Goal: Transaction & Acquisition: Purchase product/service

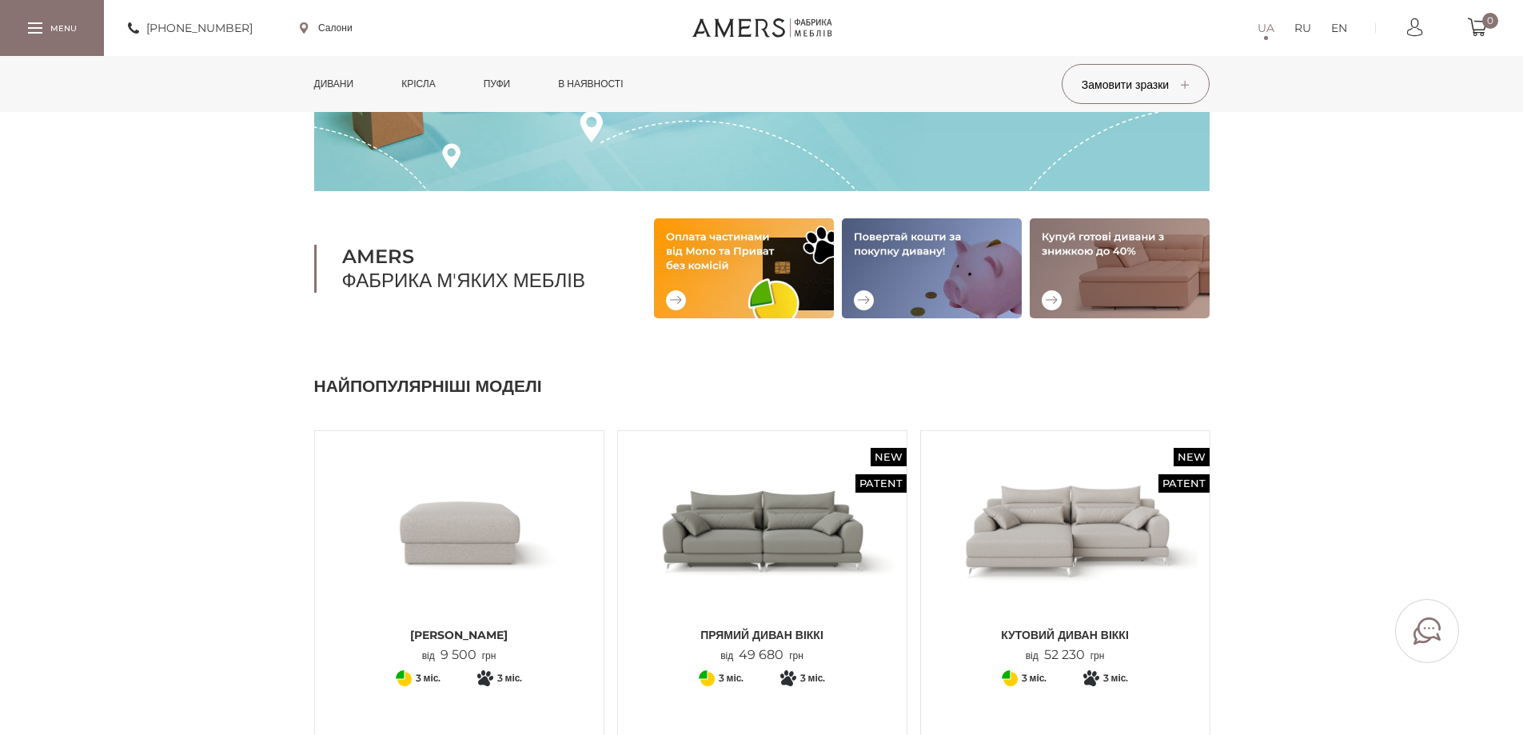
scroll to position [240, 0]
click at [337, 71] on link "Дивани" at bounding box center [334, 84] width 64 height 56
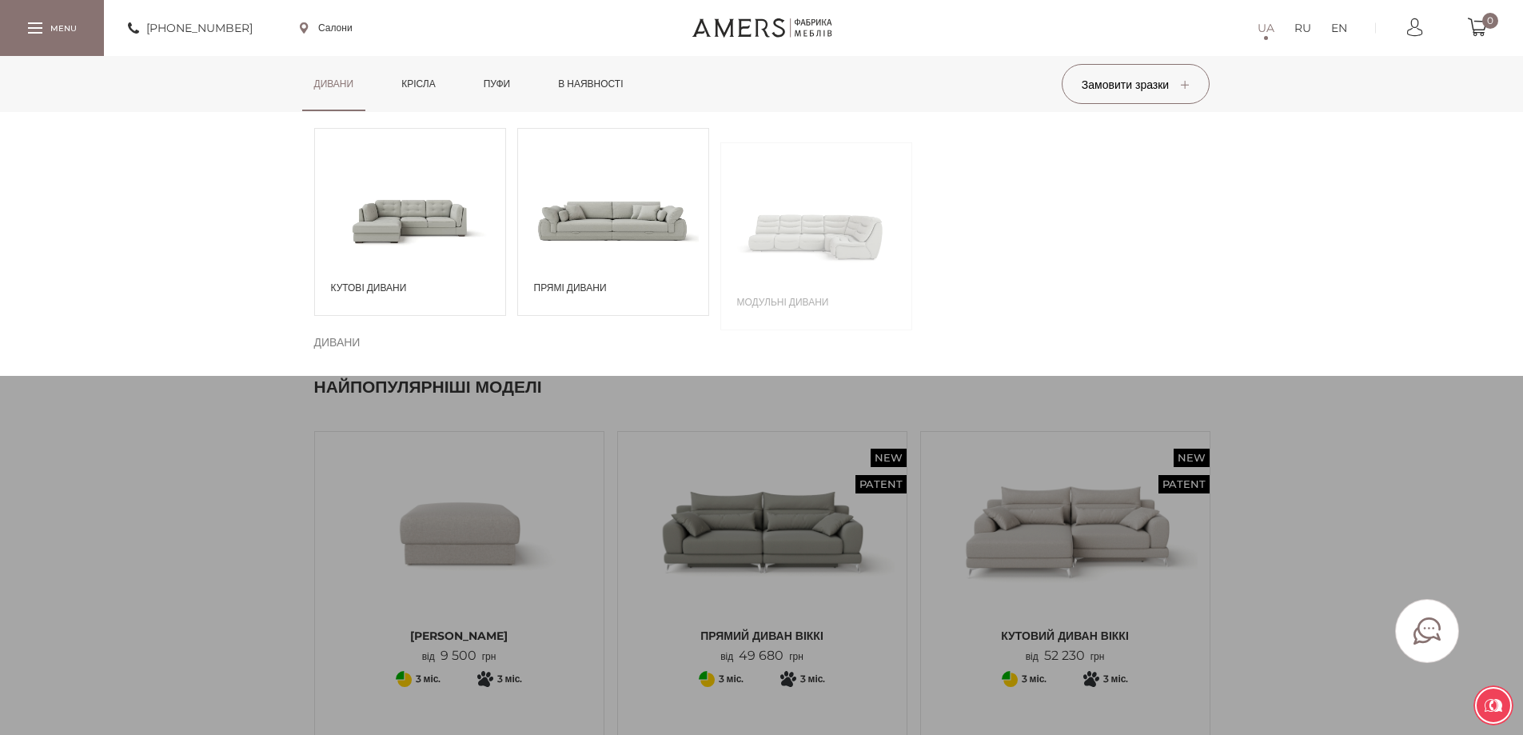
click at [343, 82] on link "Дивани" at bounding box center [334, 84] width 64 height 56
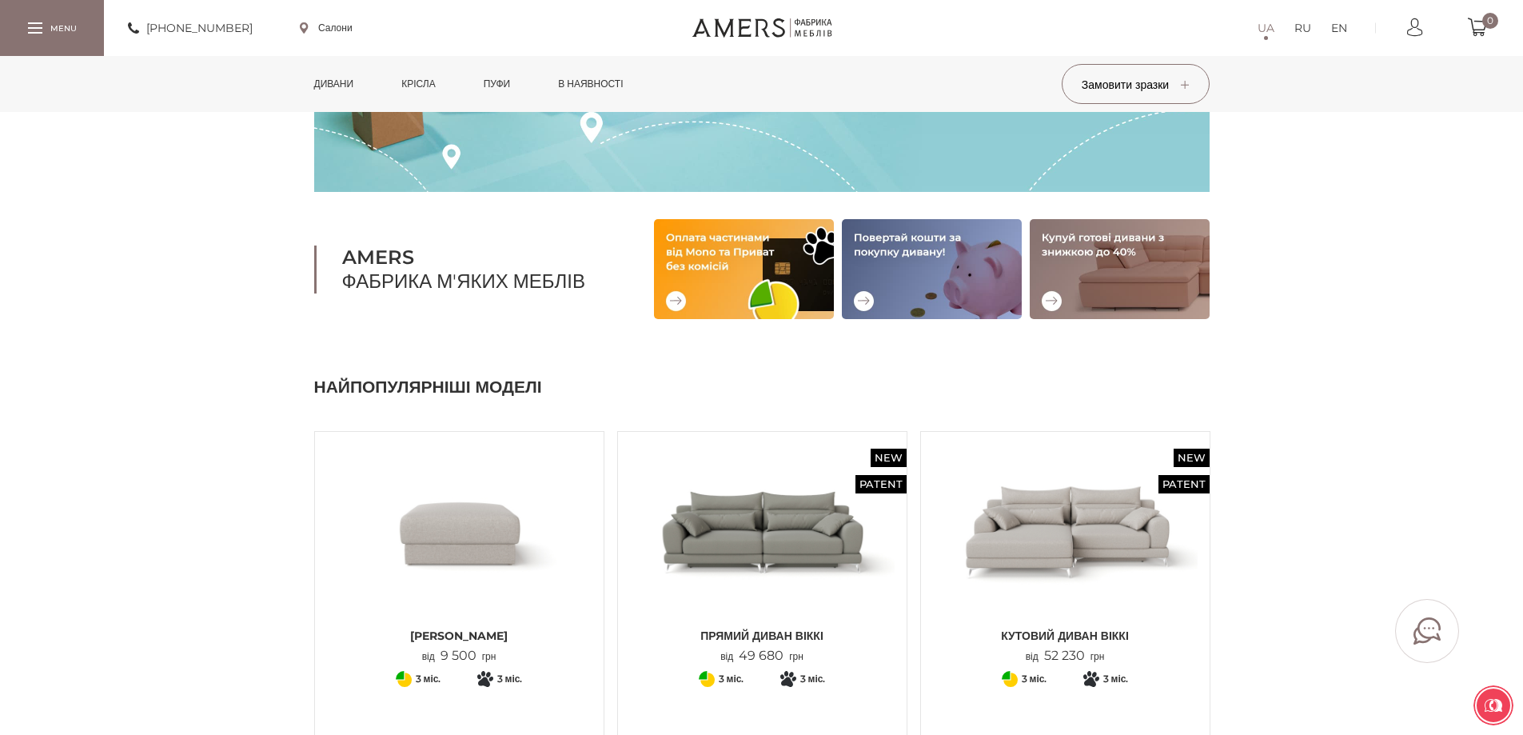
click at [343, 82] on link "Дивани" at bounding box center [334, 84] width 64 height 56
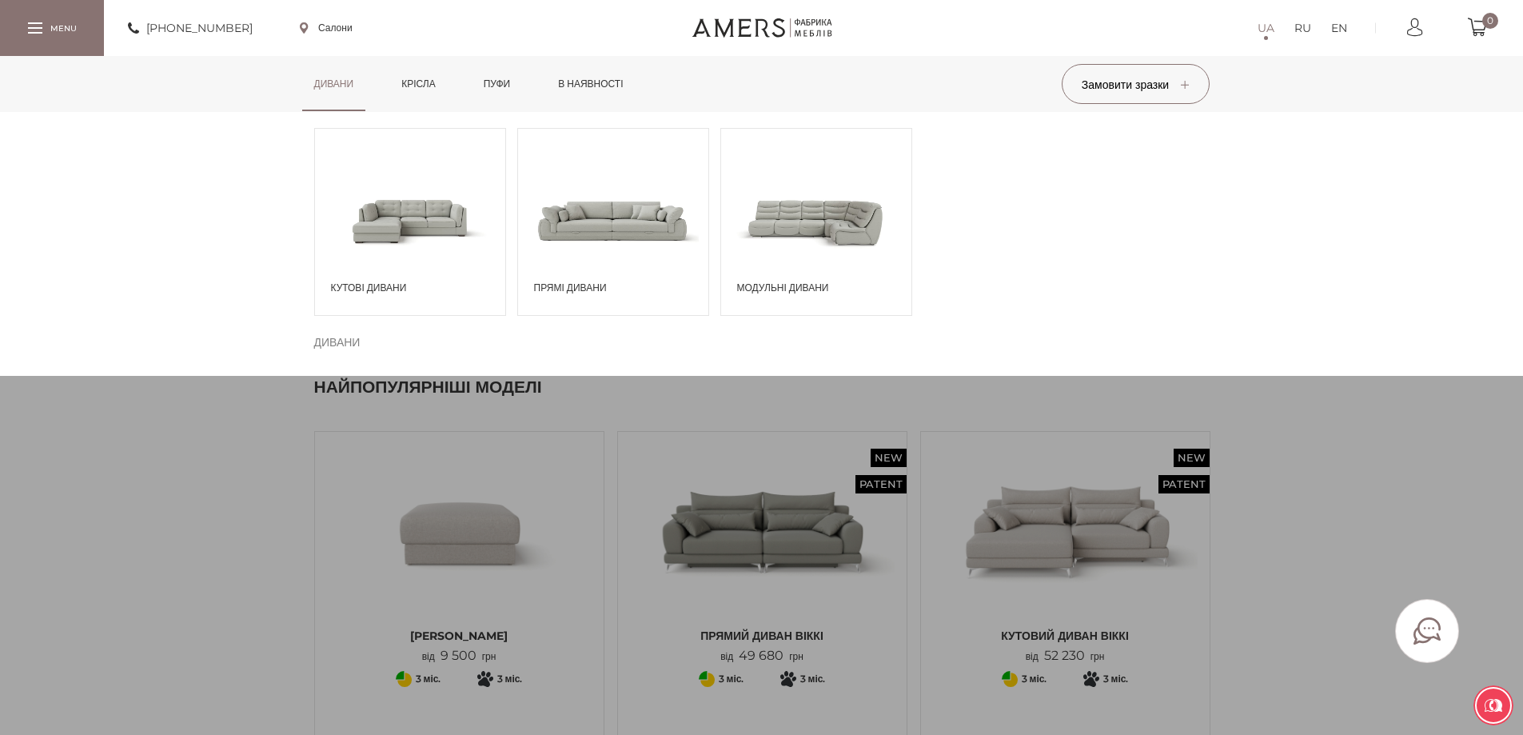
click at [604, 222] on span at bounding box center [613, 220] width 190 height 111
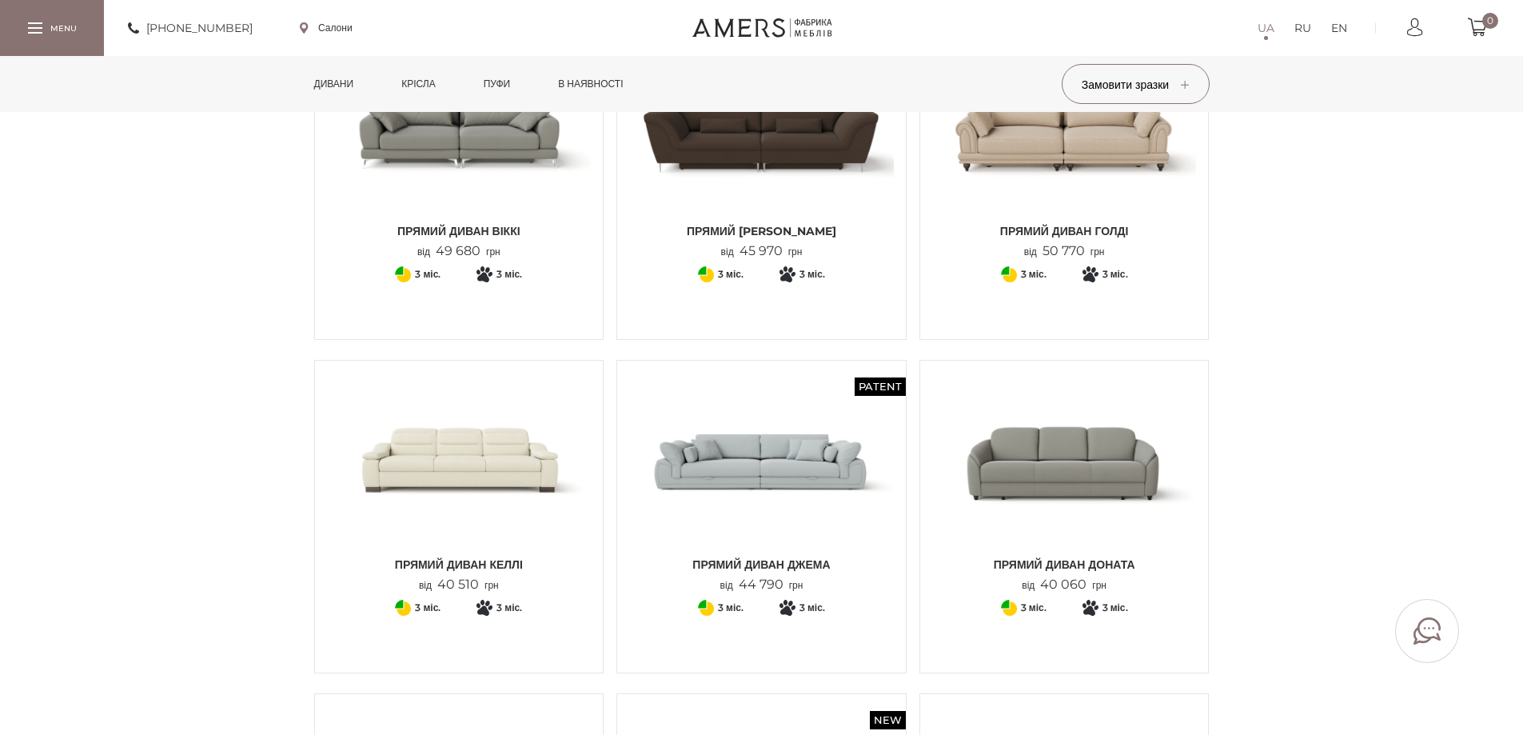
scroll to position [240, 0]
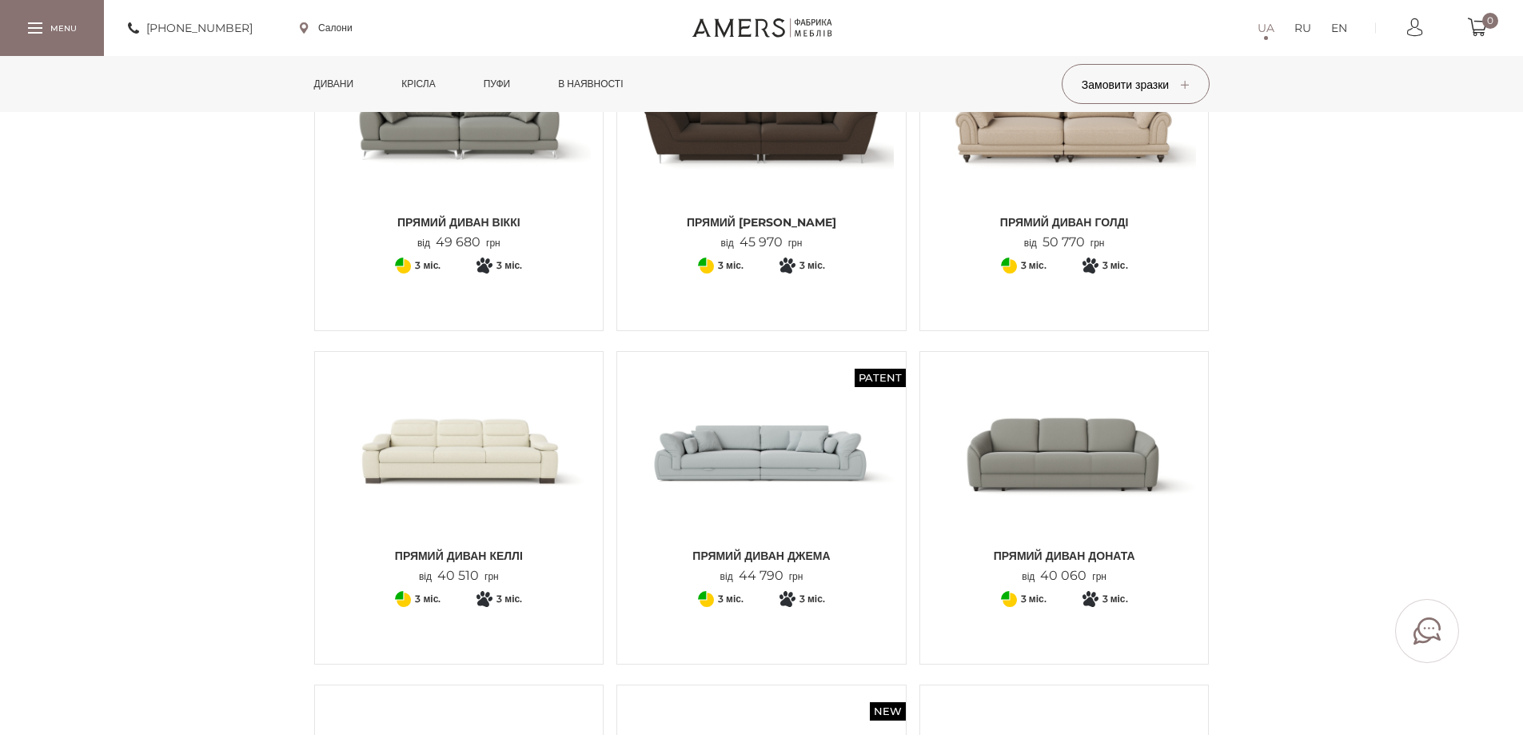
click at [772, 444] on img at bounding box center [761, 452] width 265 height 176
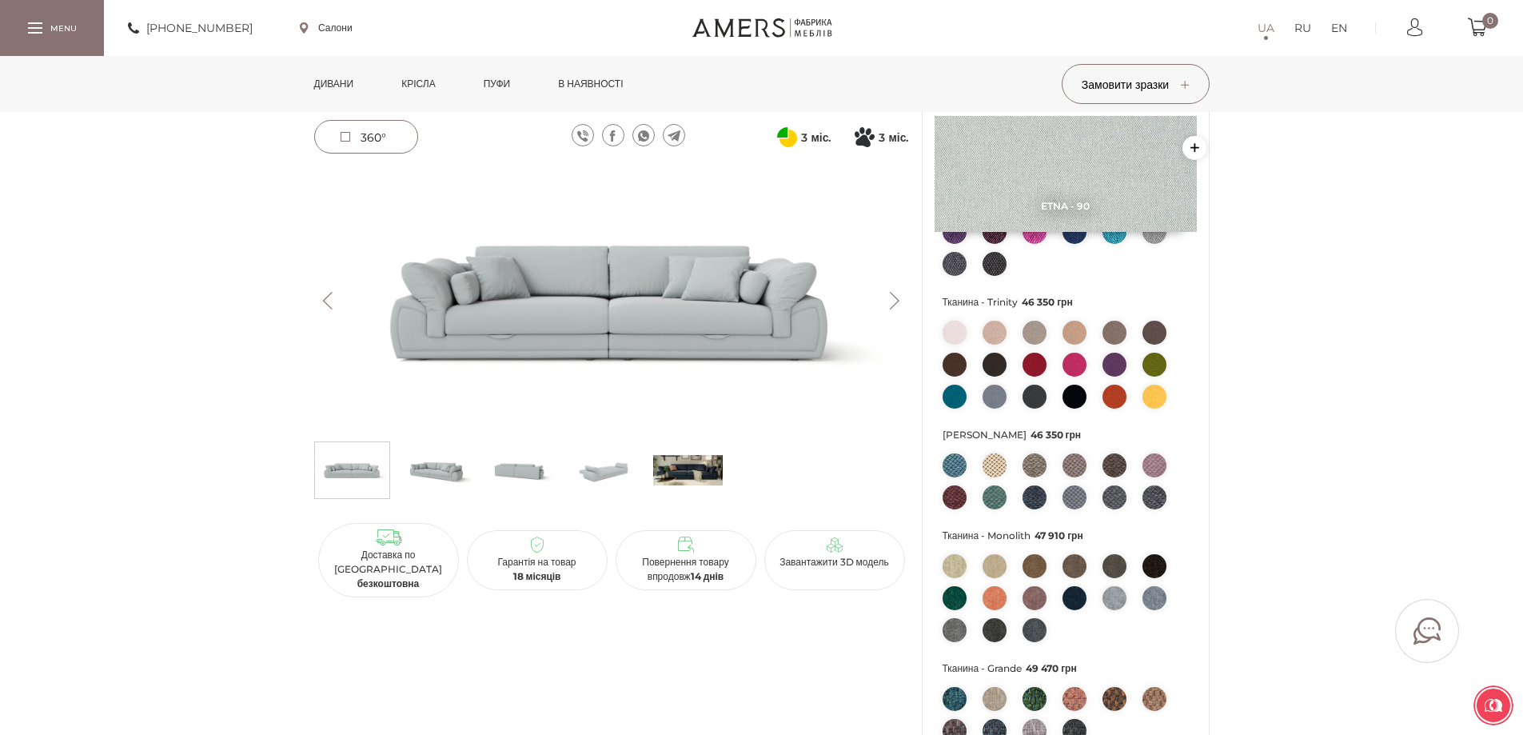
scroll to position [320, 0]
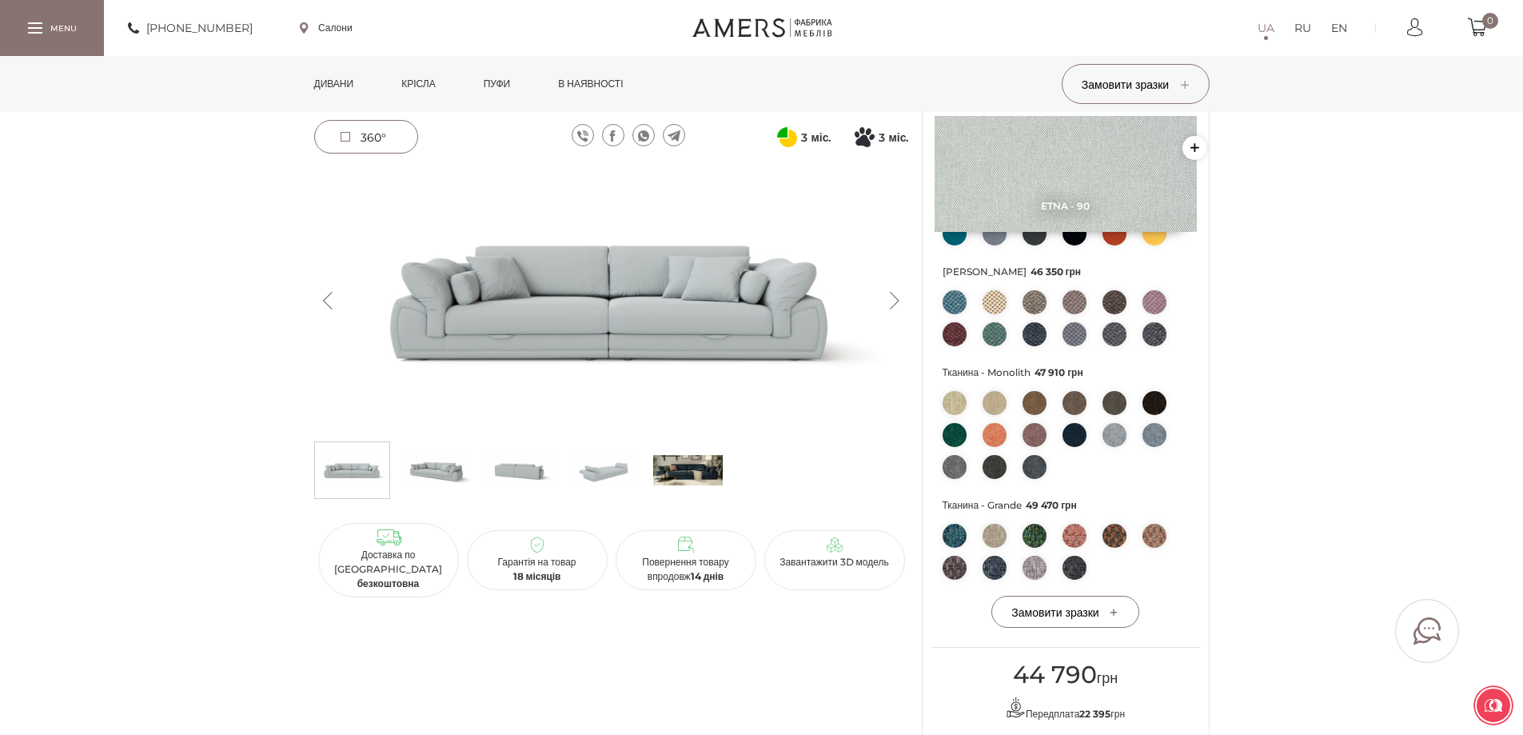
click at [339, 582] on div "Доставка по Україні безкоштовна" at bounding box center [388, 560] width 149 height 74
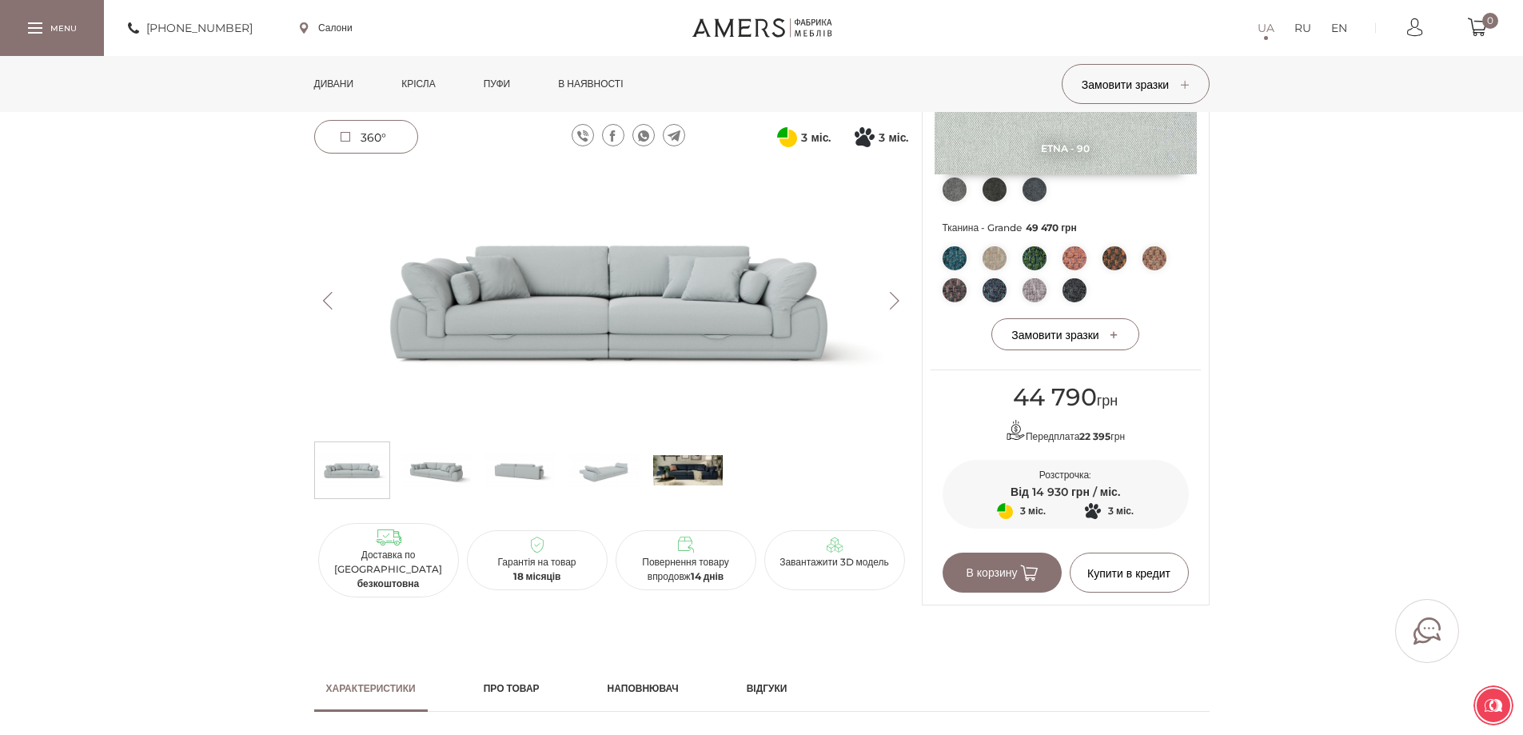
scroll to position [720, 0]
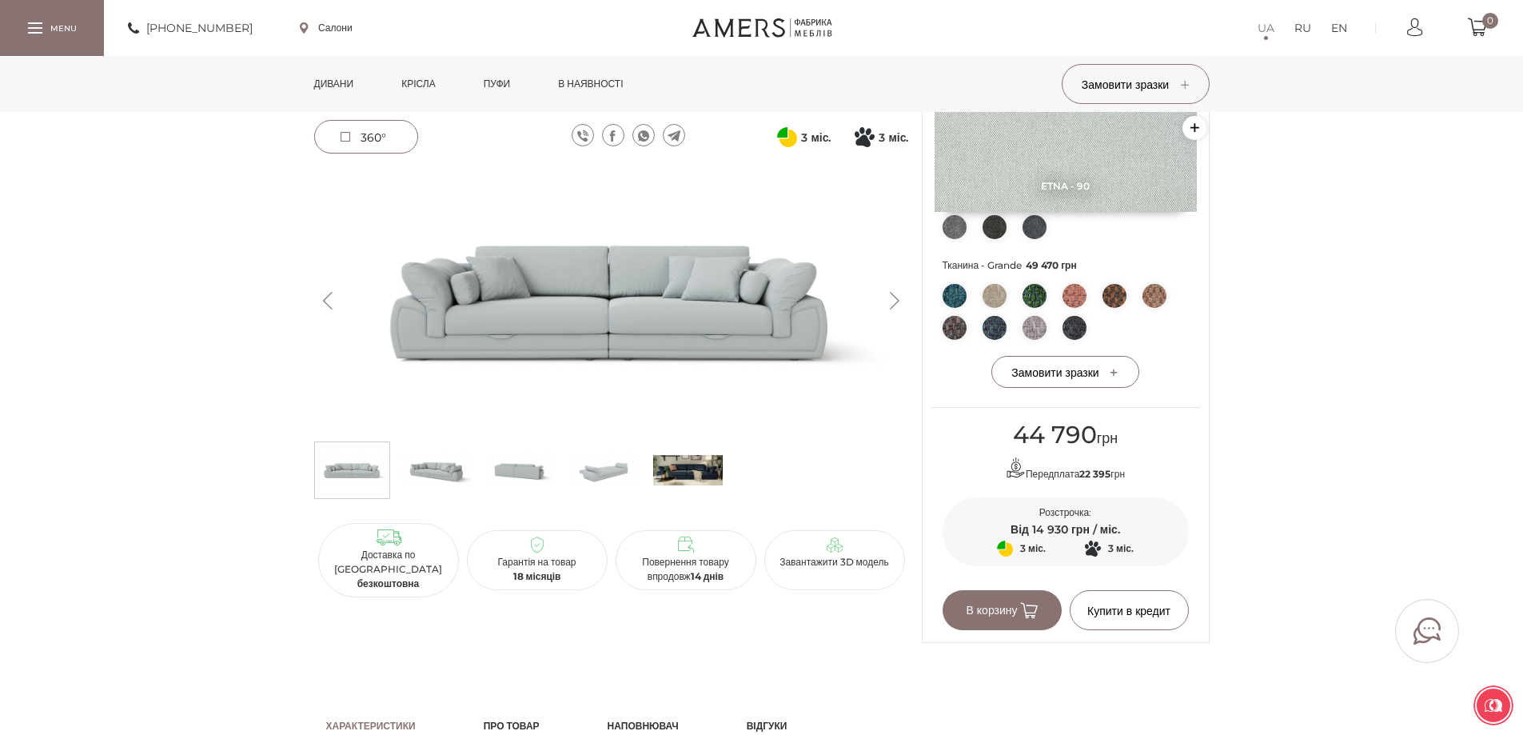
click at [544, 285] on img at bounding box center [611, 300] width 595 height 265
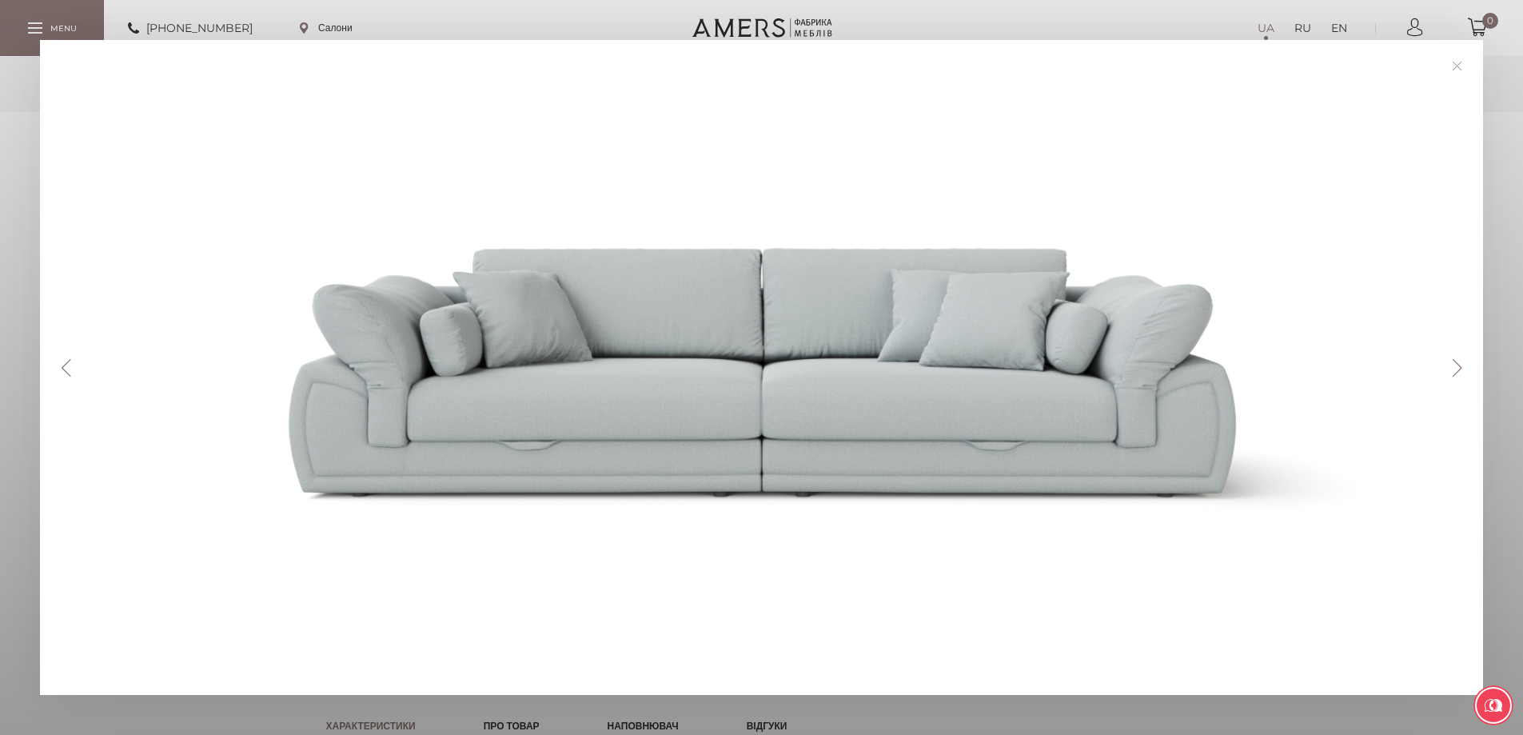
click at [1458, 367] on button "Next" at bounding box center [1457, 368] width 28 height 18
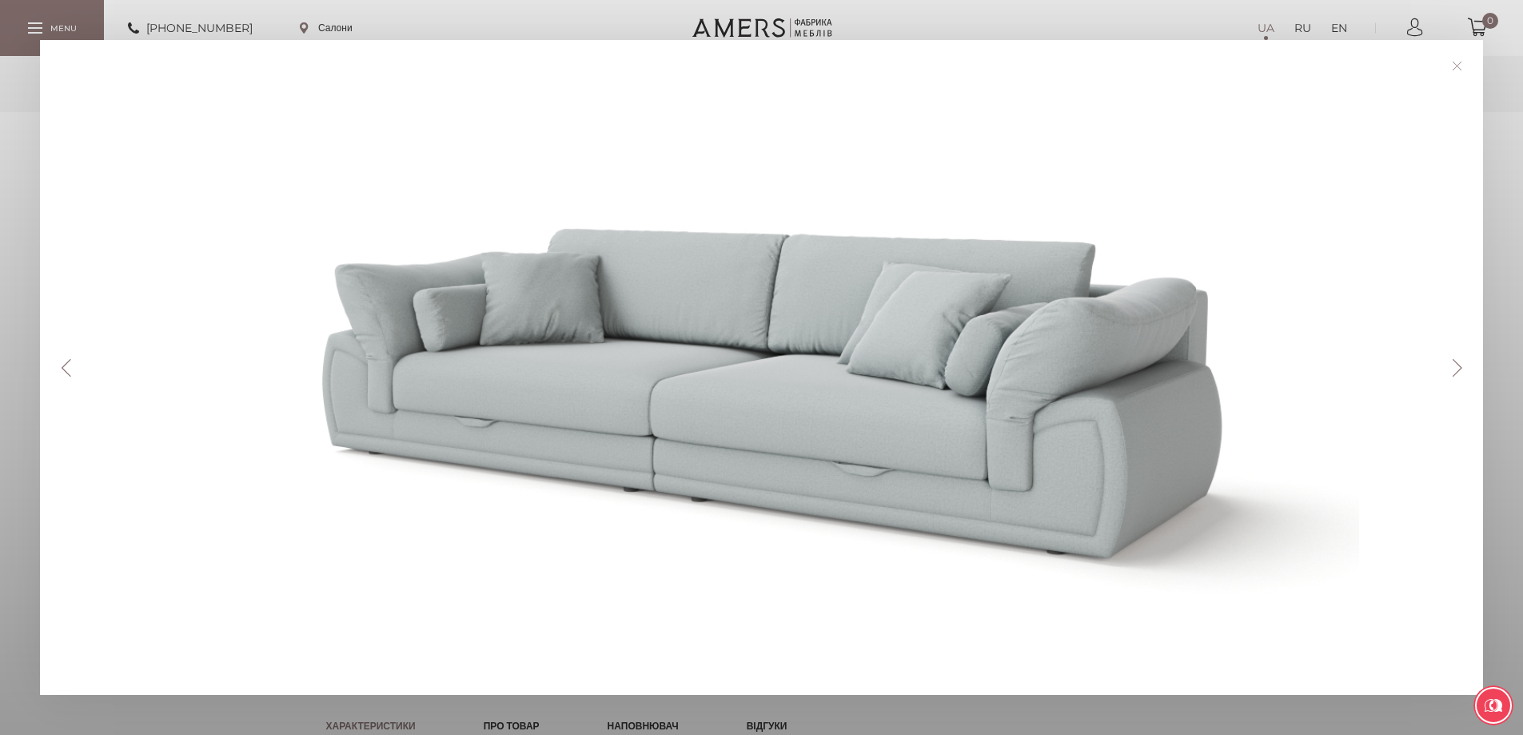
click at [1458, 367] on button "Next" at bounding box center [1457, 368] width 28 height 18
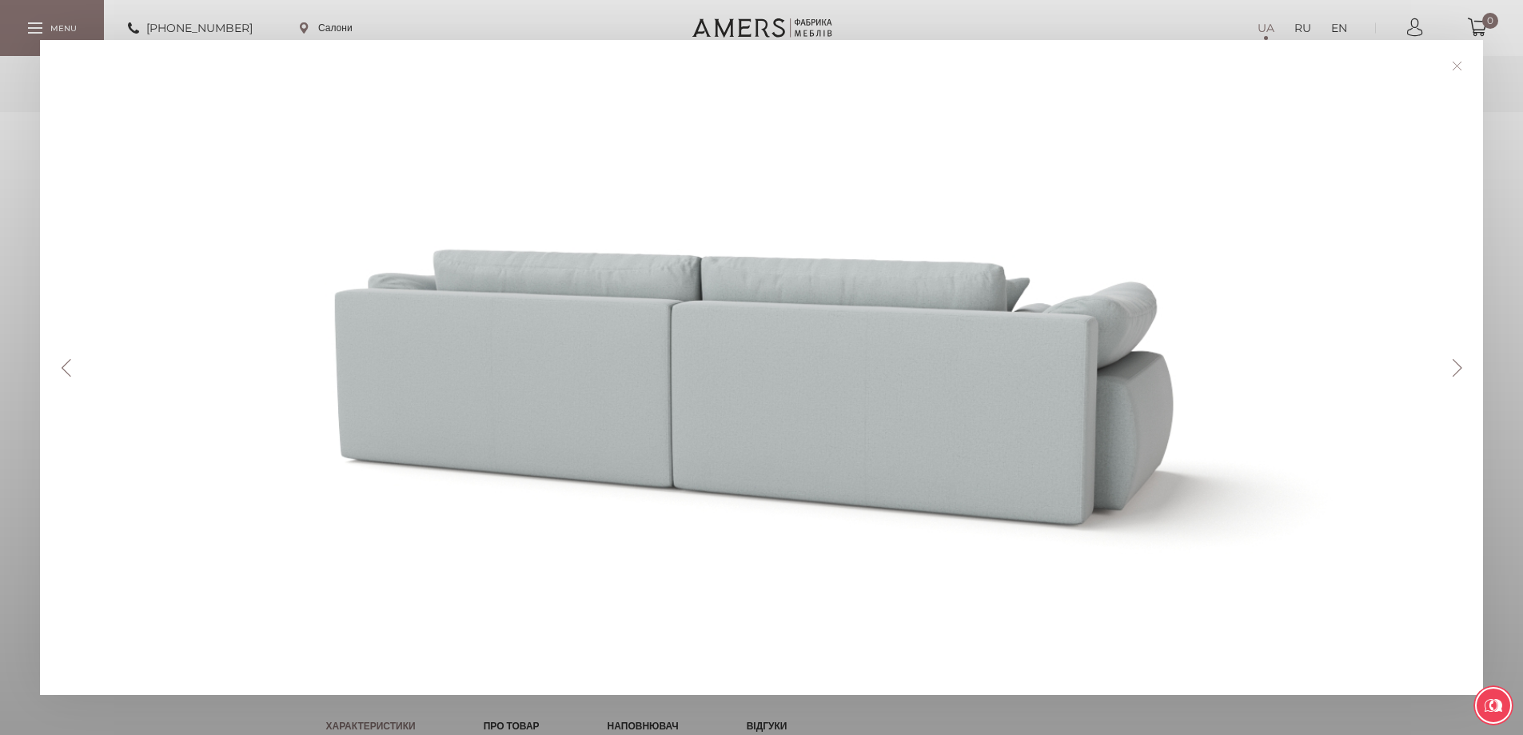
click at [1458, 367] on button "Next" at bounding box center [1457, 368] width 28 height 18
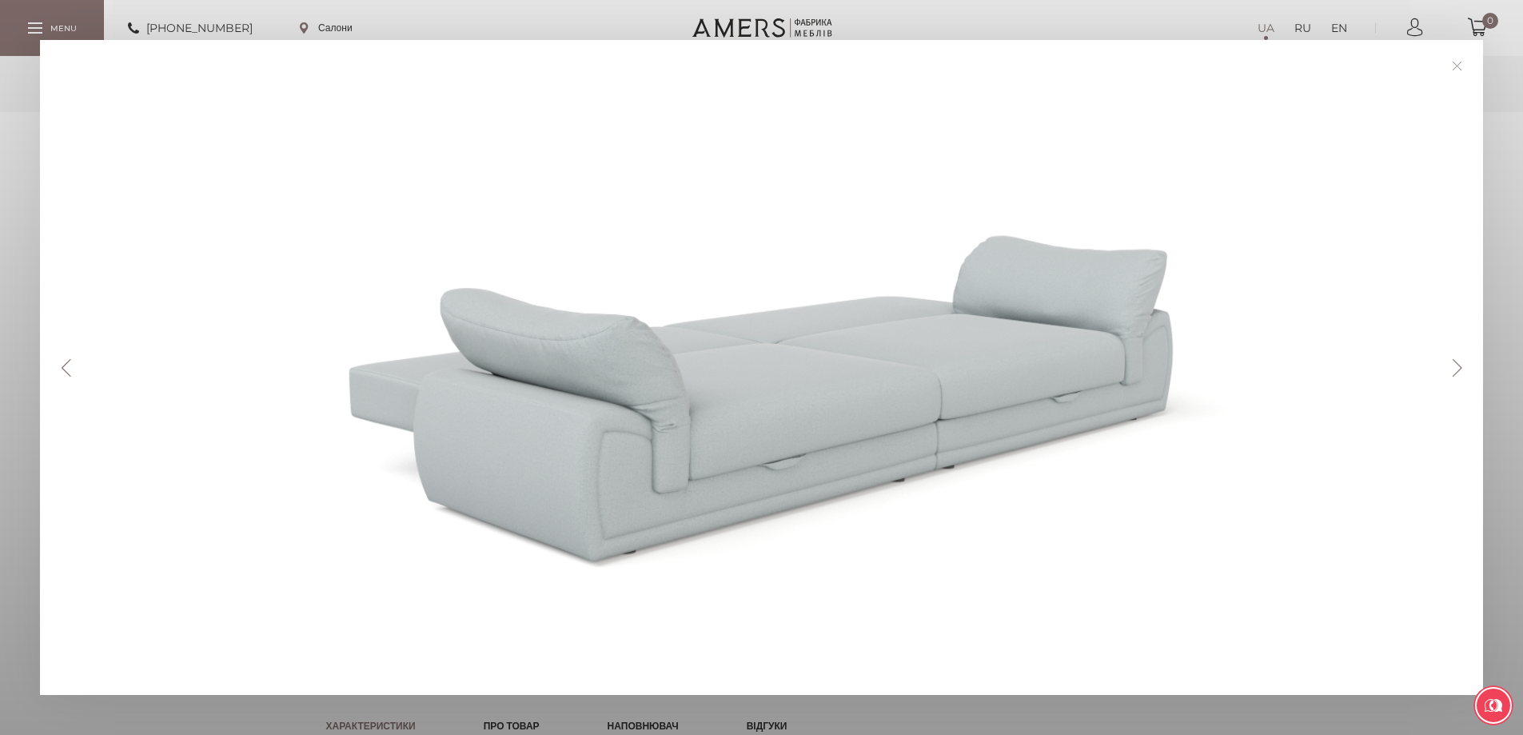
click at [1458, 367] on button "Next" at bounding box center [1457, 368] width 28 height 18
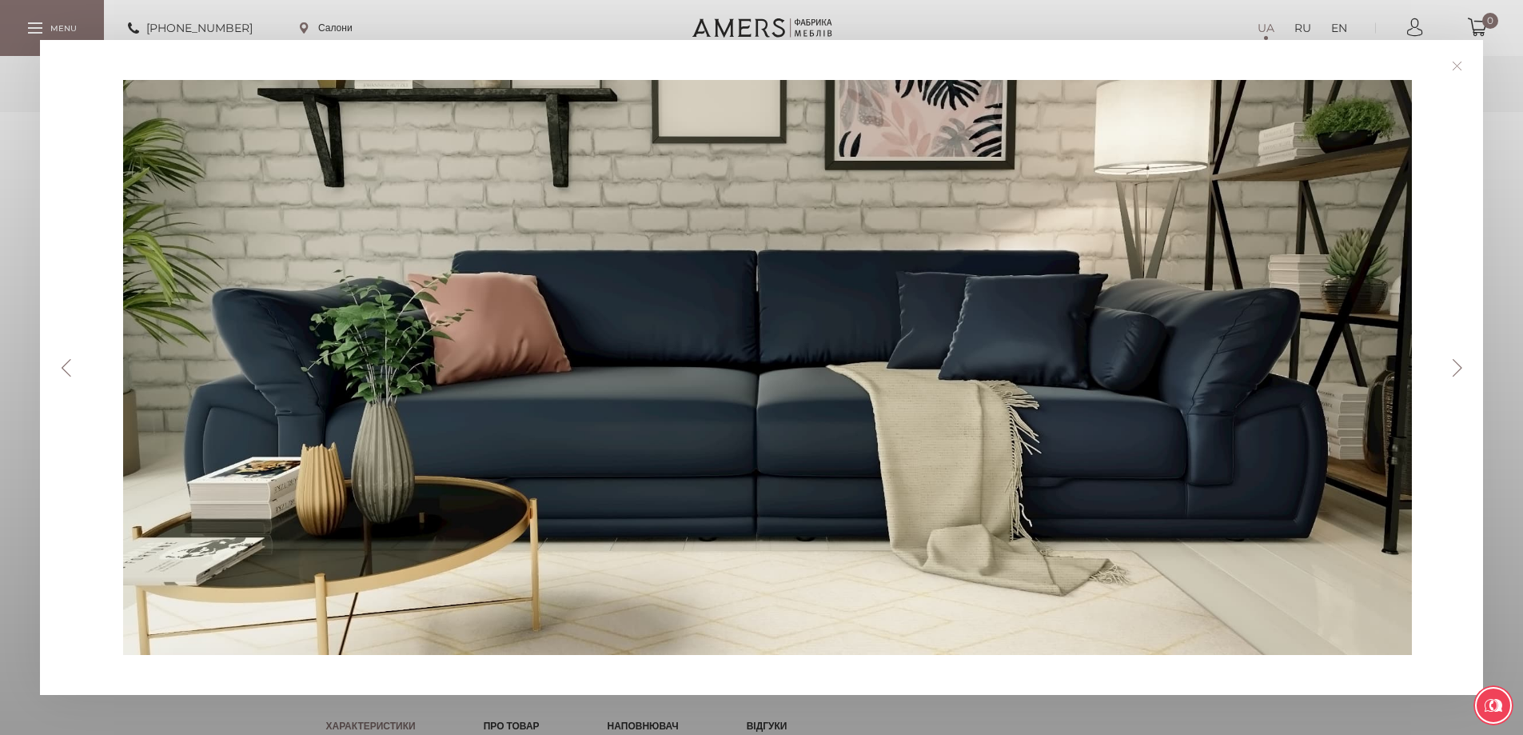
click at [1458, 367] on button "Next" at bounding box center [1457, 368] width 28 height 18
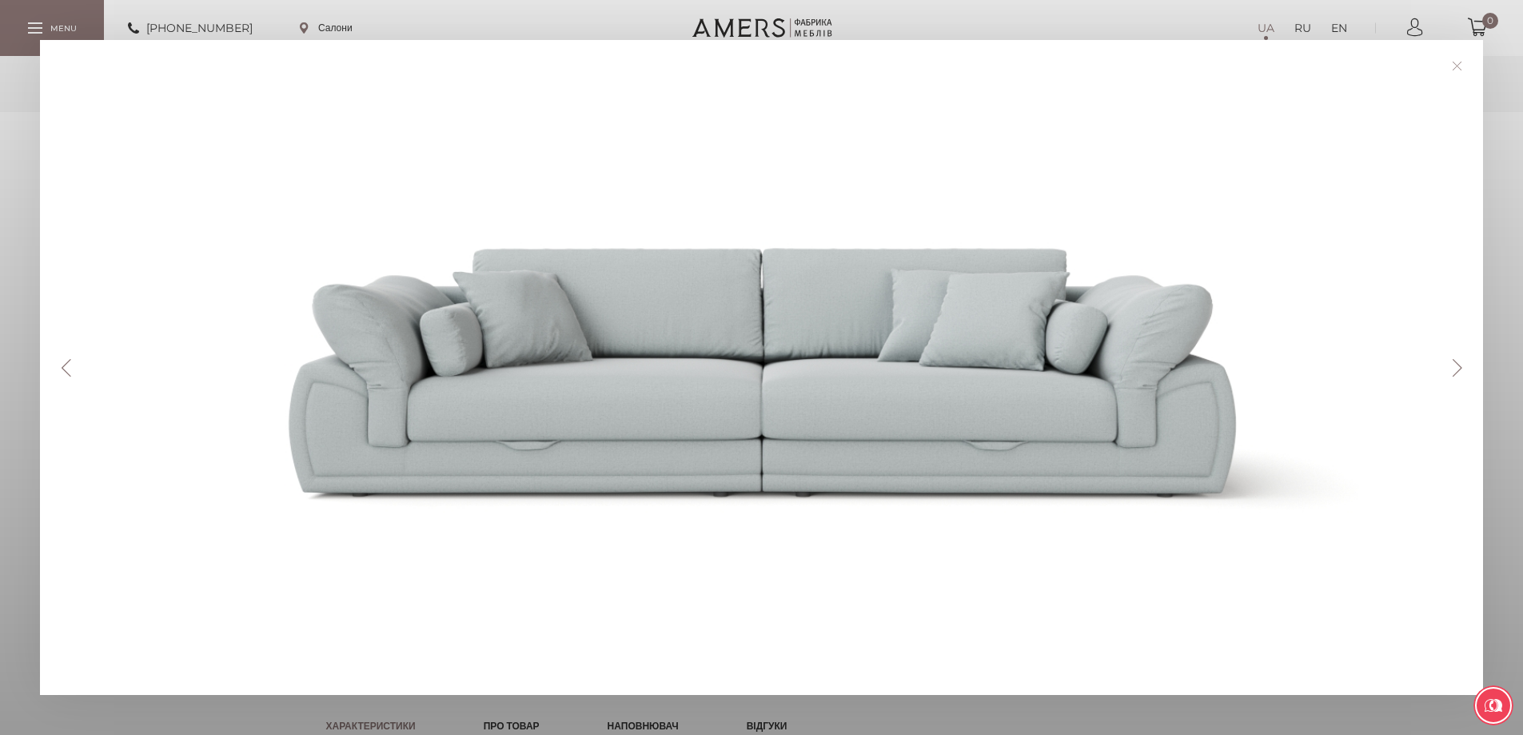
click at [1458, 367] on button "Next" at bounding box center [1457, 368] width 28 height 18
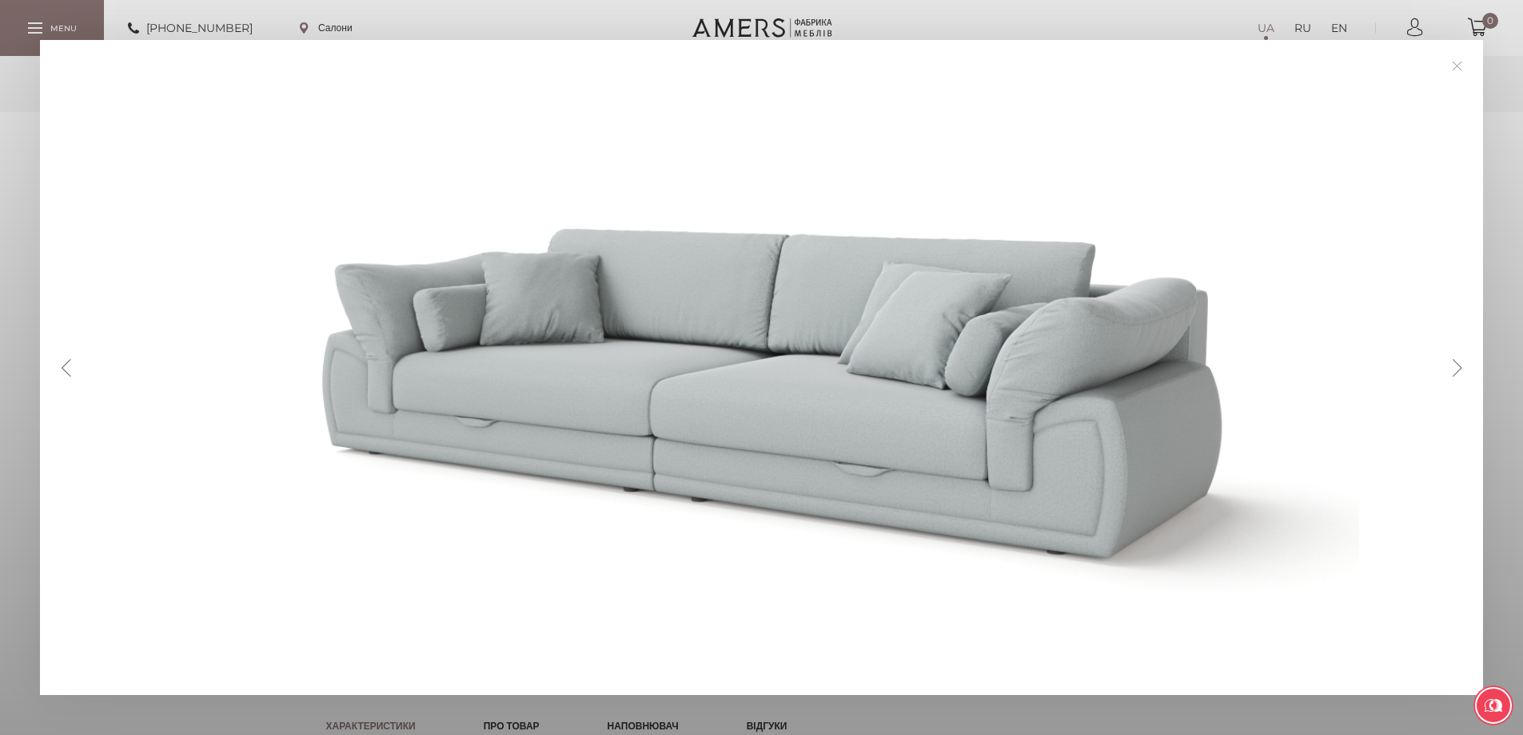
click at [1453, 59] on link at bounding box center [1457, 66] width 25 height 25
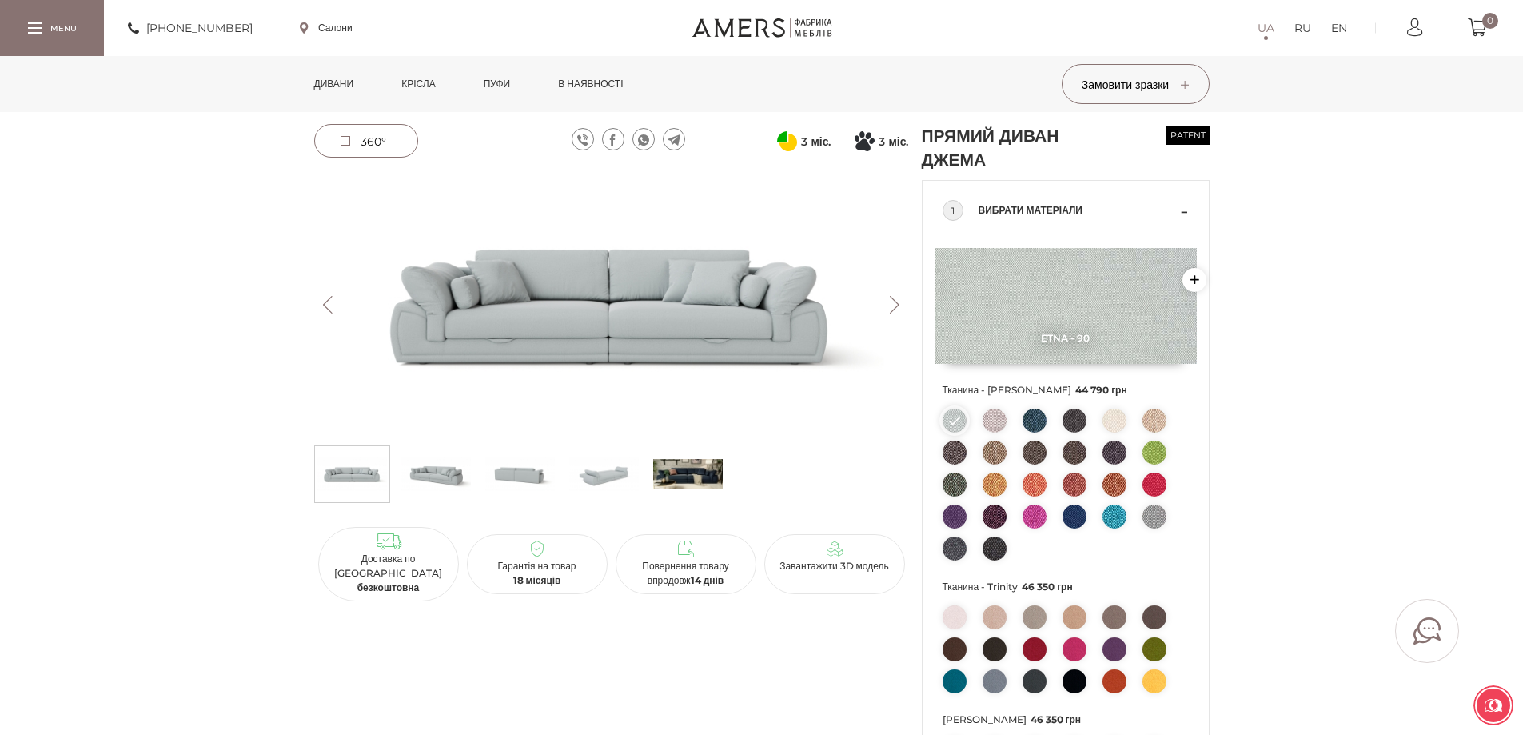
scroll to position [0, 0]
